Goal: Task Accomplishment & Management: Manage account settings

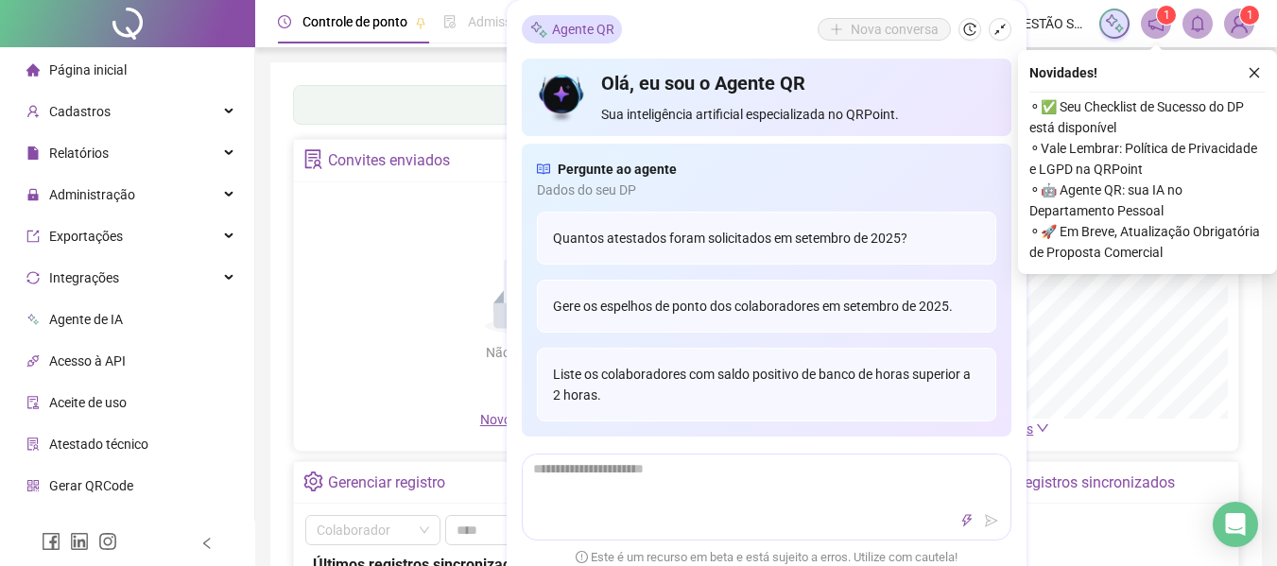
click at [1004, 32] on icon "shrink" at bounding box center [999, 29] width 13 height 13
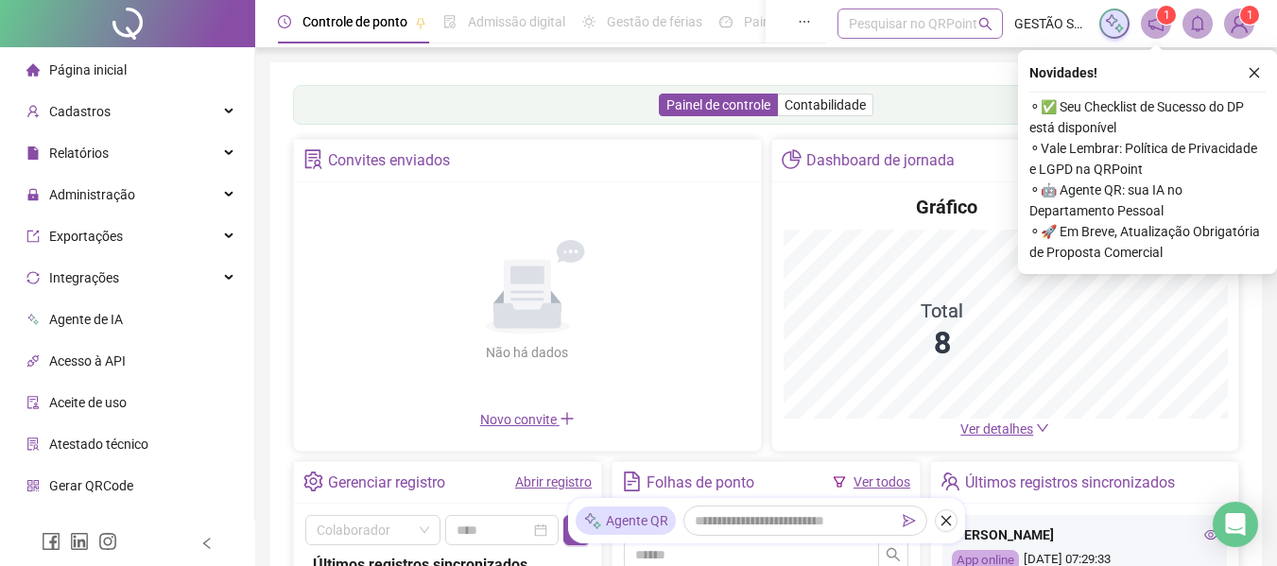
click at [948, 36] on div "Pesquisar no QRPoint" at bounding box center [919, 24] width 165 height 30
type input "*"
type input "**"
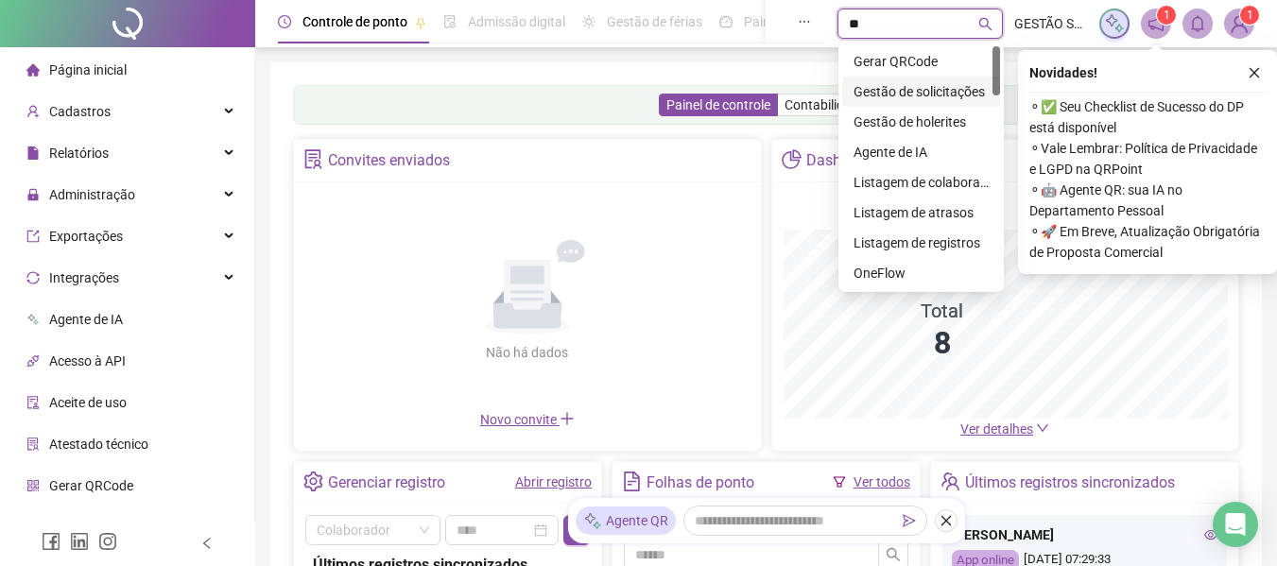
click at [948, 97] on div "Gestão de solicitações" at bounding box center [920, 91] width 135 height 21
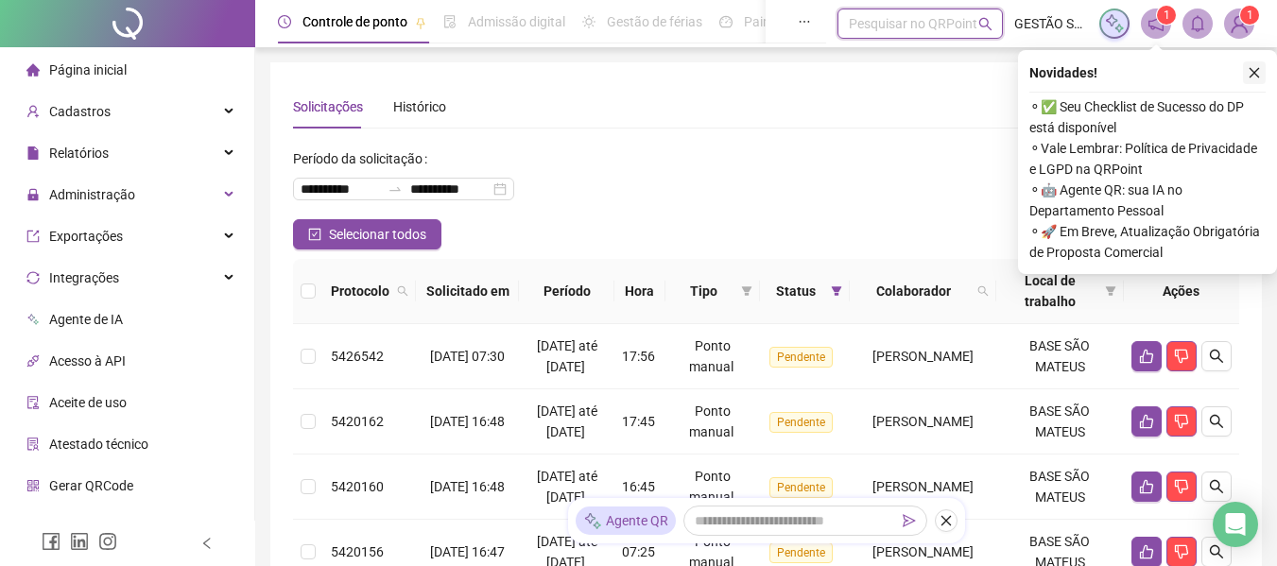
click at [1259, 75] on icon "close" at bounding box center [1253, 72] width 13 height 13
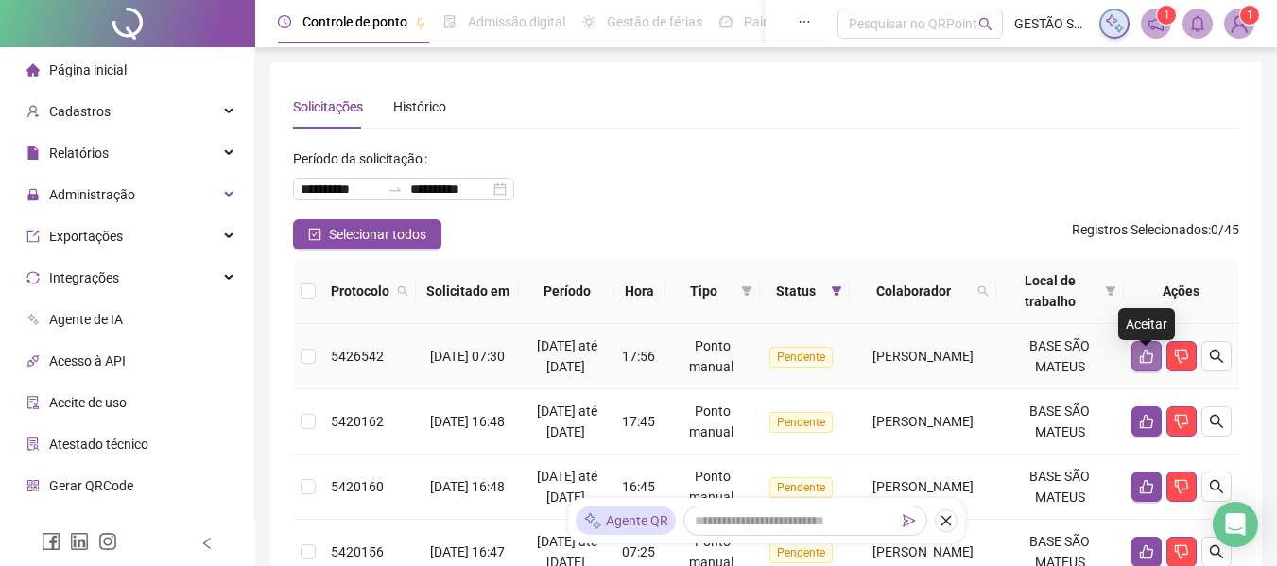
click at [1156, 359] on button "button" at bounding box center [1146, 356] width 30 height 30
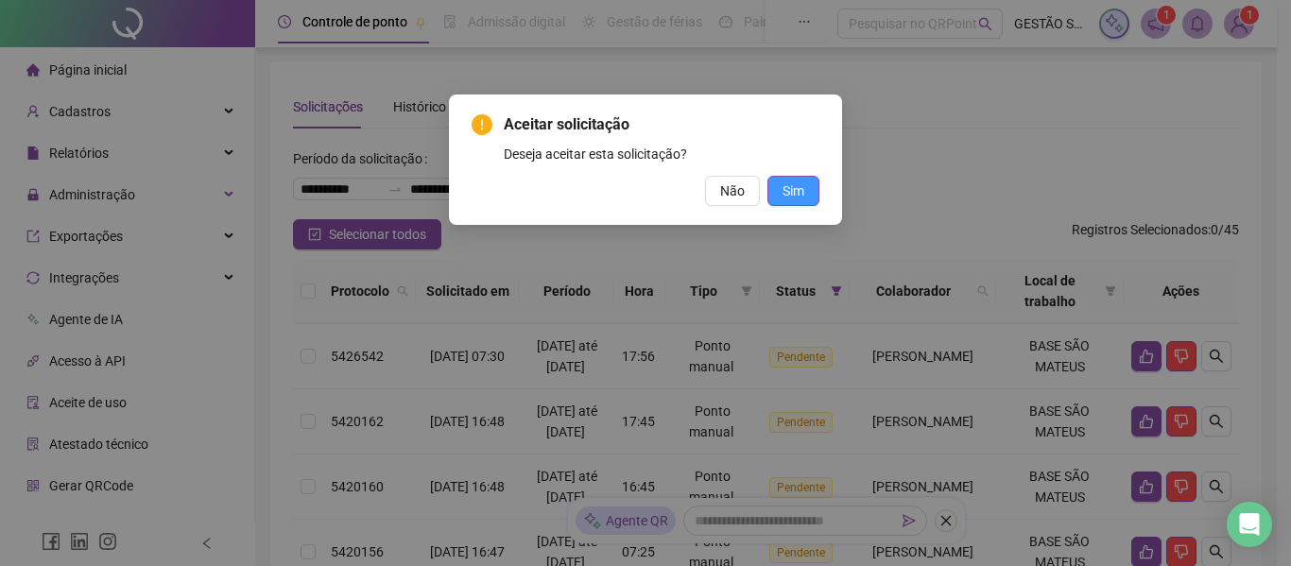
click at [782, 182] on span "Sim" at bounding box center [793, 190] width 22 height 21
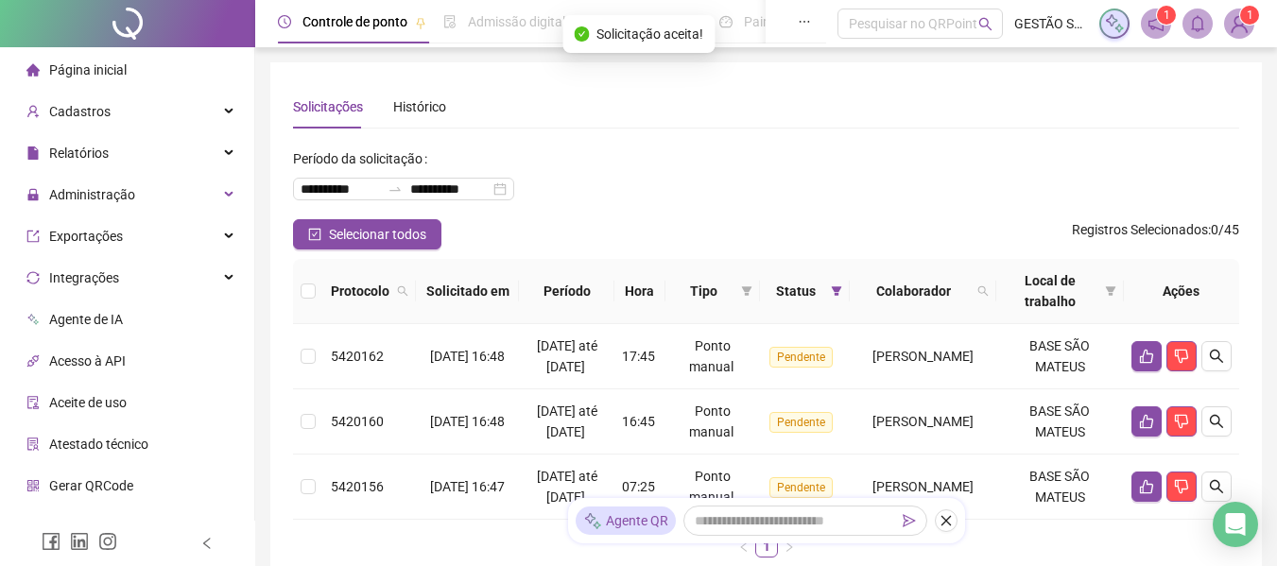
scroll to position [218, 0]
